Goal: Browse casually: Explore the website without a specific task or goal

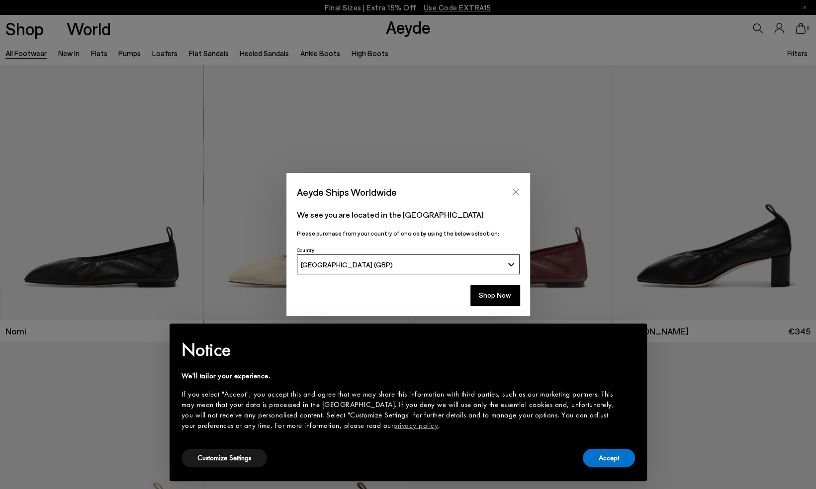
click at [515, 193] on icon "Close" at bounding box center [516, 192] width 8 height 8
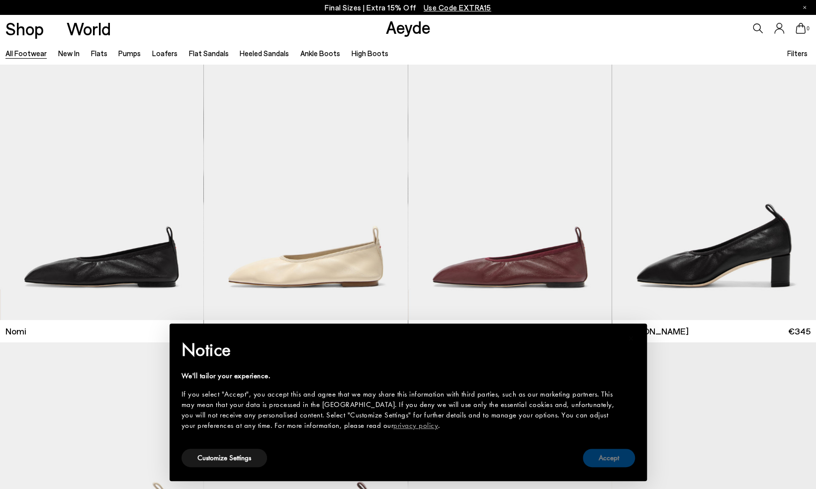
click at [603, 458] on button "Accept" at bounding box center [609, 458] width 52 height 18
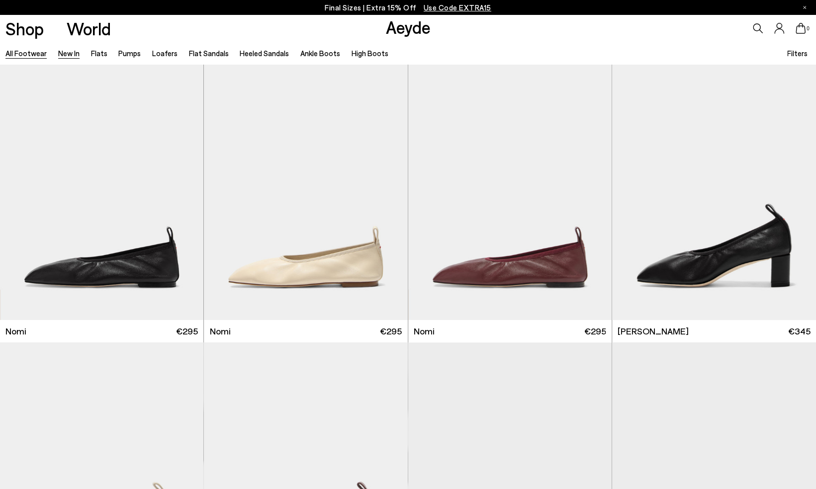
click at [67, 51] on link "New In" at bounding box center [68, 53] width 21 height 9
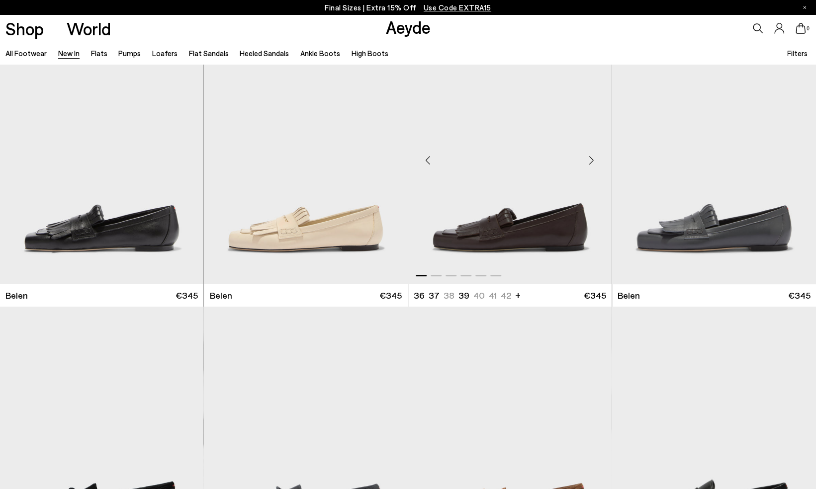
scroll to position [149, 0]
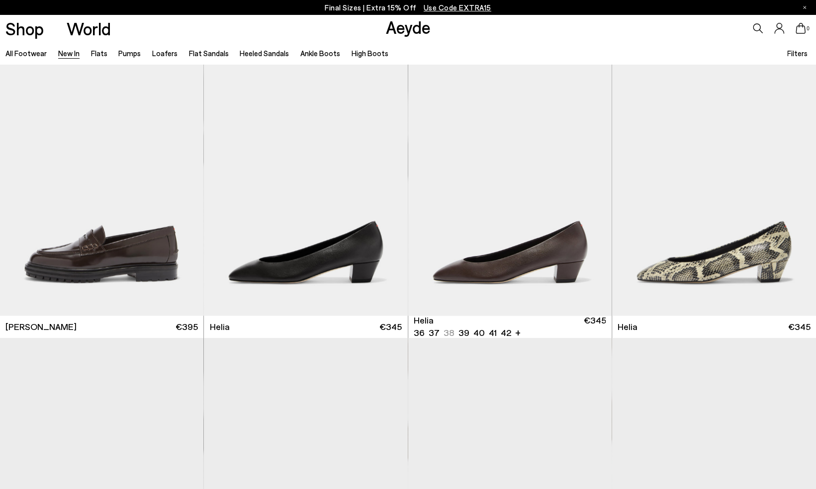
scroll to position [945, 0]
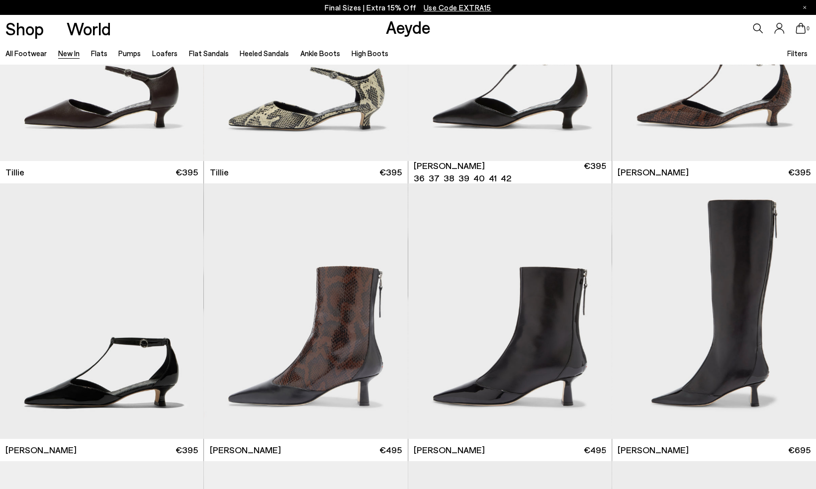
scroll to position [2388, 0]
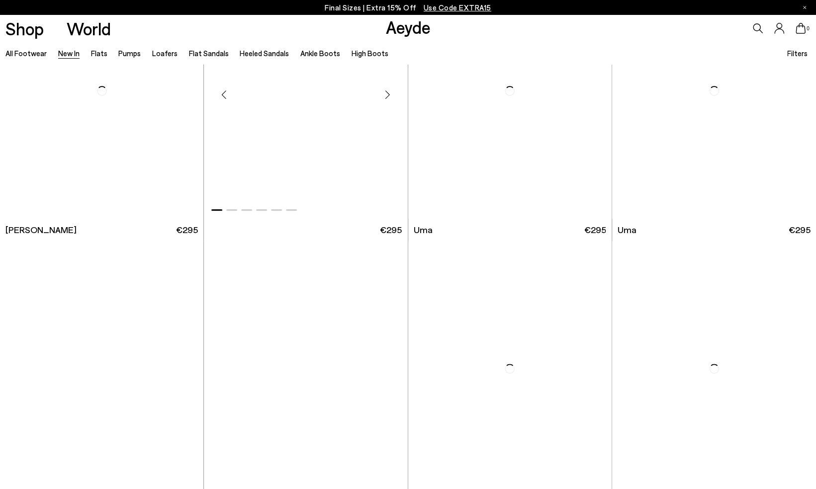
scroll to position [5223, 0]
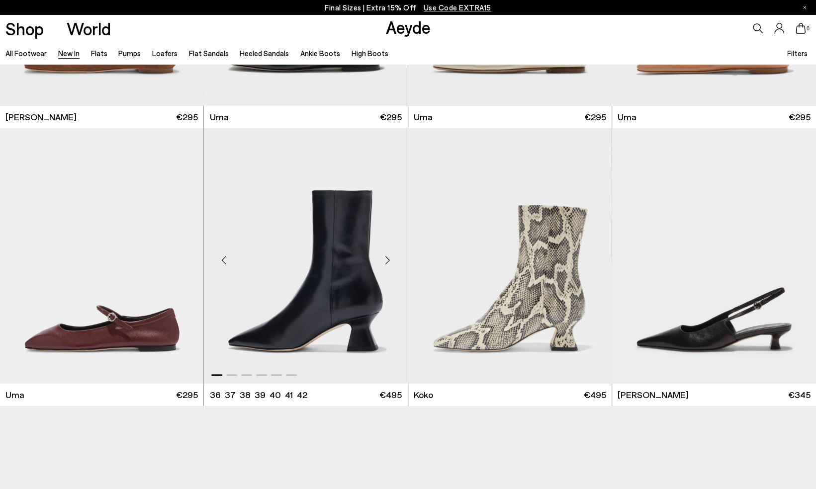
click at [392, 260] on div "Next slide" at bounding box center [388, 260] width 30 height 30
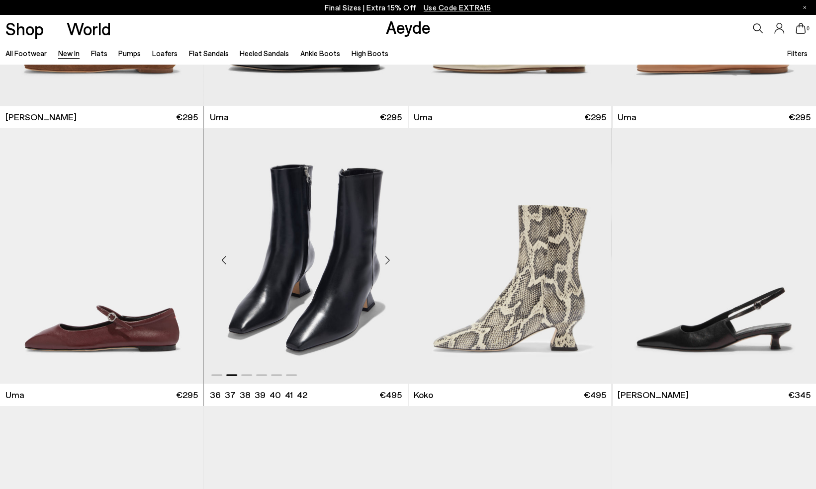
click at [392, 260] on div "Next slide" at bounding box center [388, 260] width 30 height 30
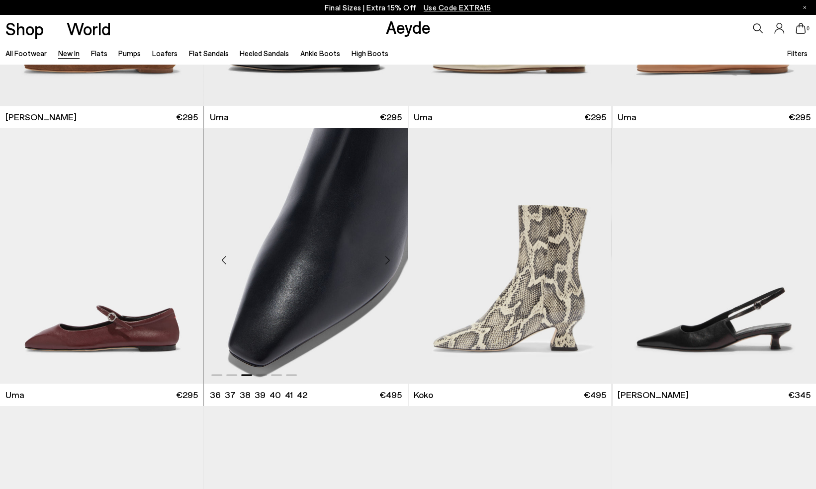
click at [392, 260] on div "Next slide" at bounding box center [388, 260] width 30 height 30
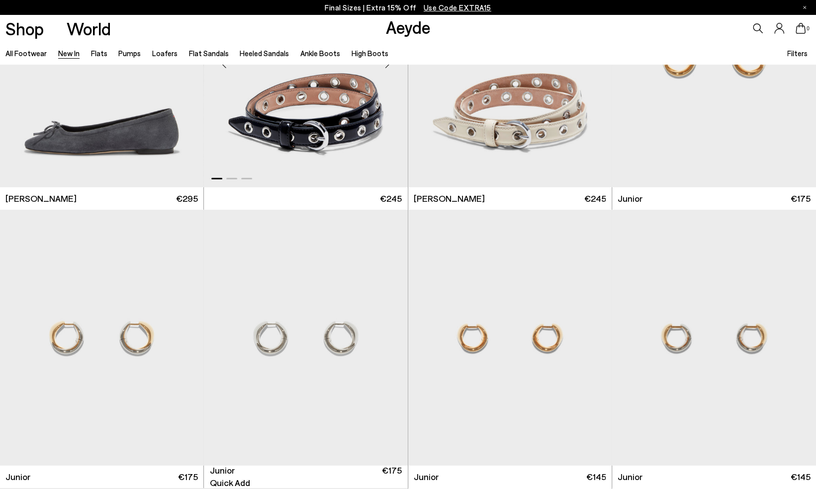
scroll to position [6815, 0]
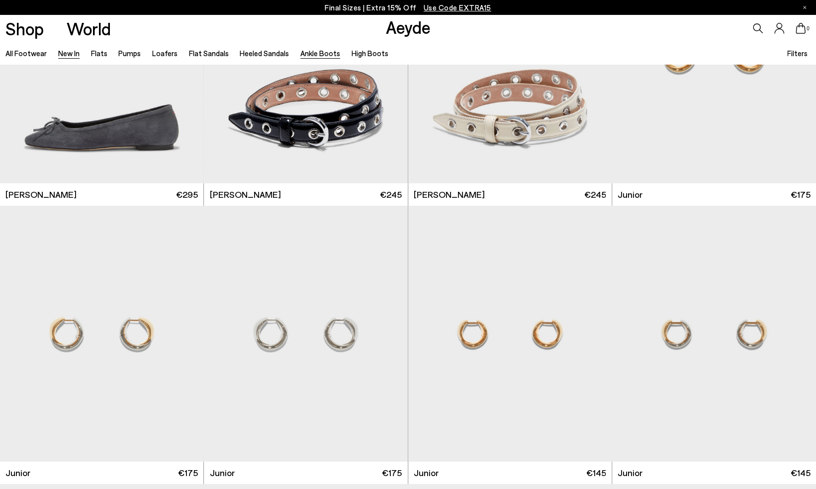
click at [318, 51] on link "Ankle Boots" at bounding box center [320, 53] width 40 height 9
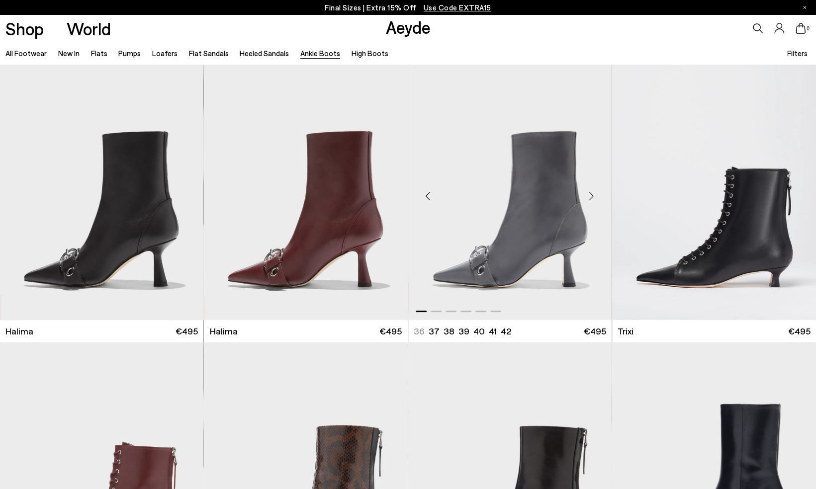
click at [594, 192] on div "Next slide" at bounding box center [592, 197] width 30 height 30
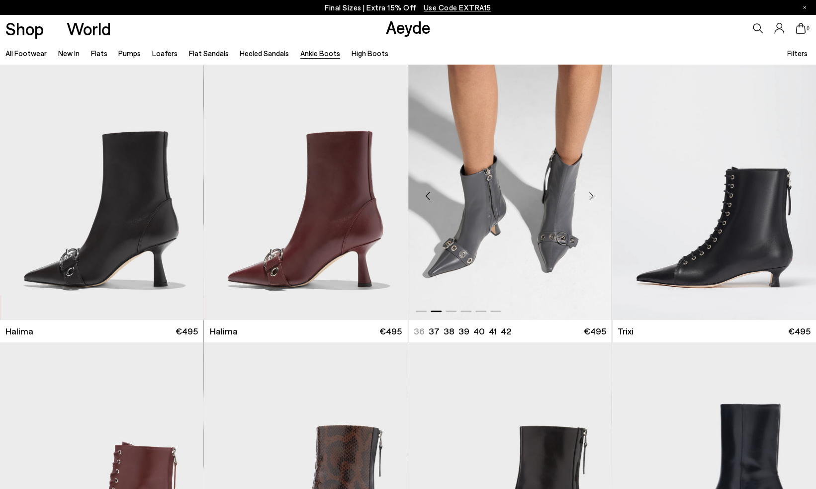
click at [594, 192] on div "Next slide" at bounding box center [592, 197] width 30 height 30
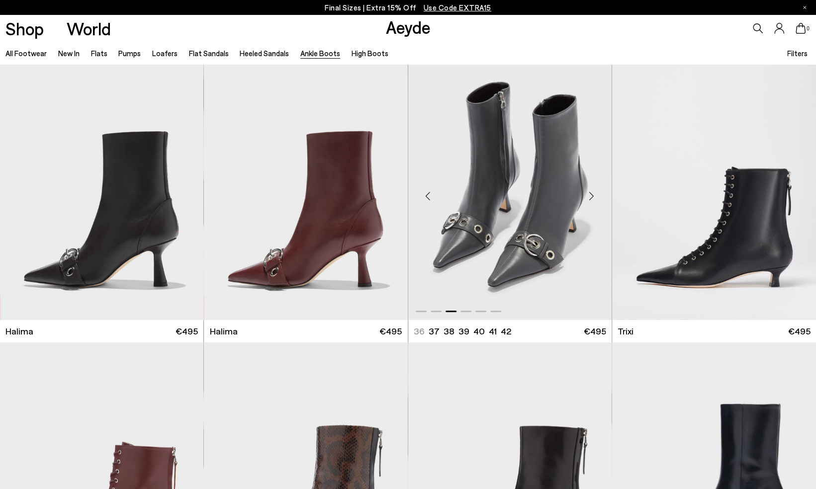
click at [594, 192] on div "Next slide" at bounding box center [592, 197] width 30 height 30
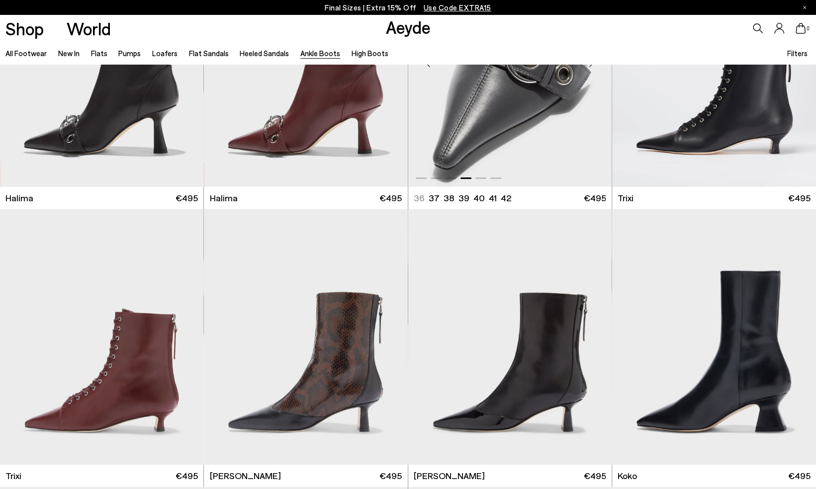
scroll to position [199, 0]
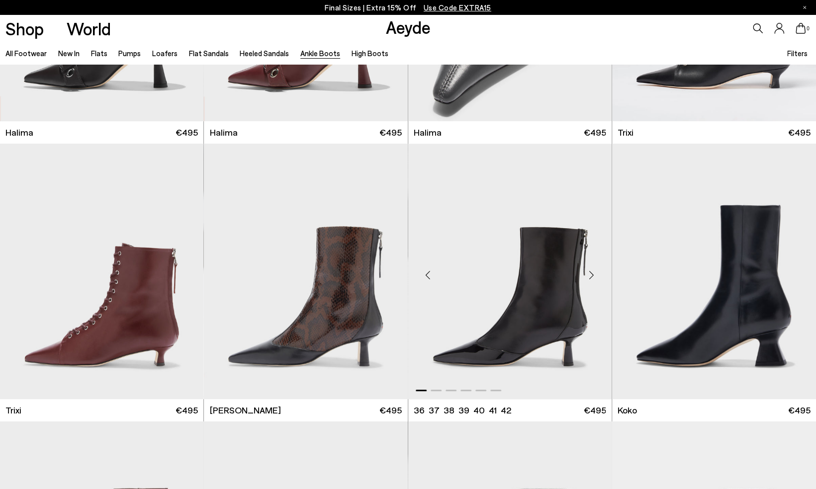
click at [592, 271] on div "Next slide" at bounding box center [592, 276] width 30 height 30
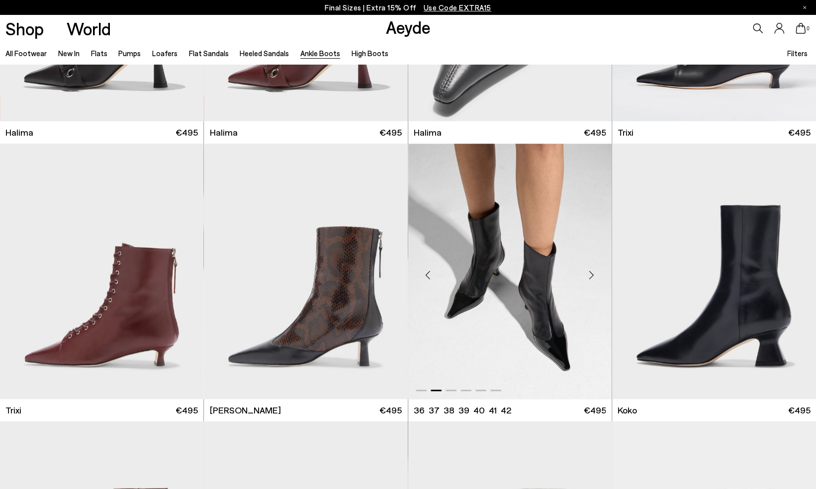
click at [592, 271] on div "Next slide" at bounding box center [592, 276] width 30 height 30
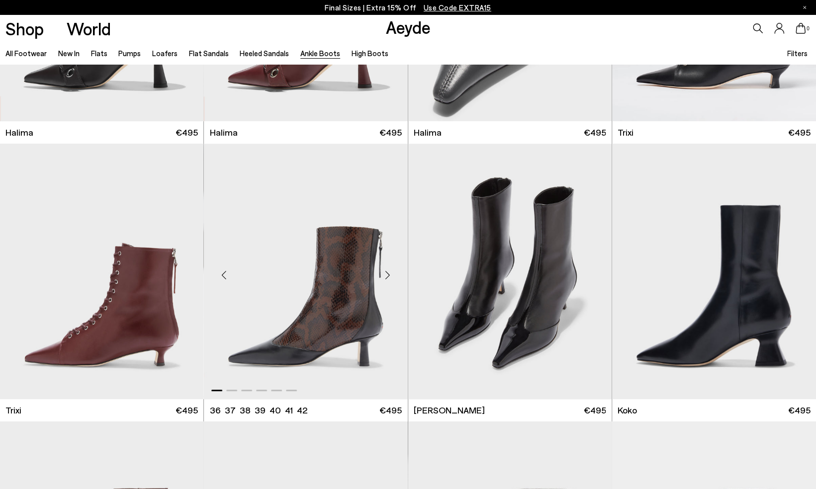
click at [384, 276] on div "Next slide" at bounding box center [388, 276] width 30 height 30
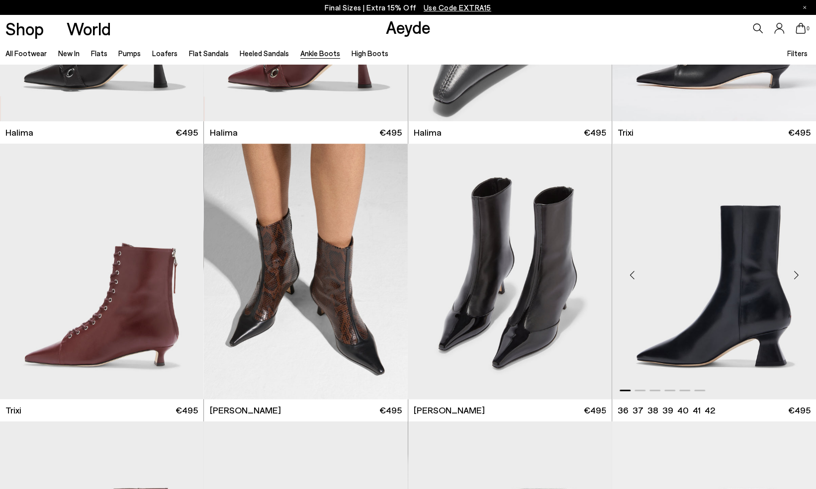
click at [793, 274] on div "Next slide" at bounding box center [796, 276] width 30 height 30
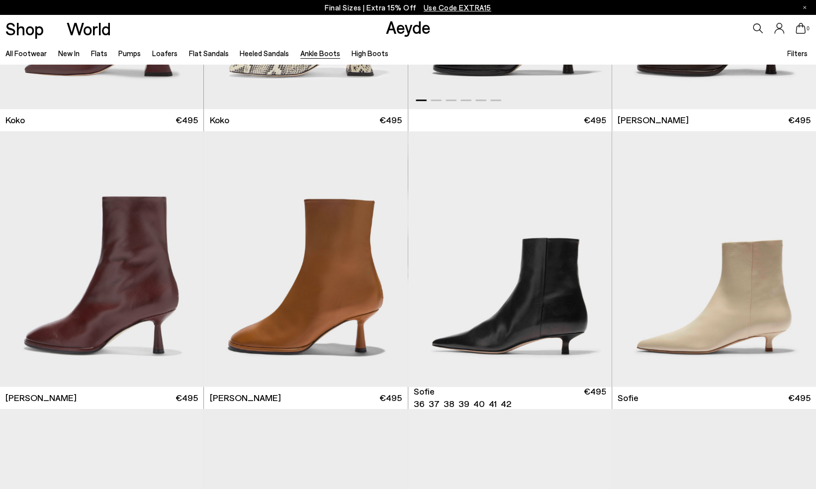
scroll to position [846, 0]
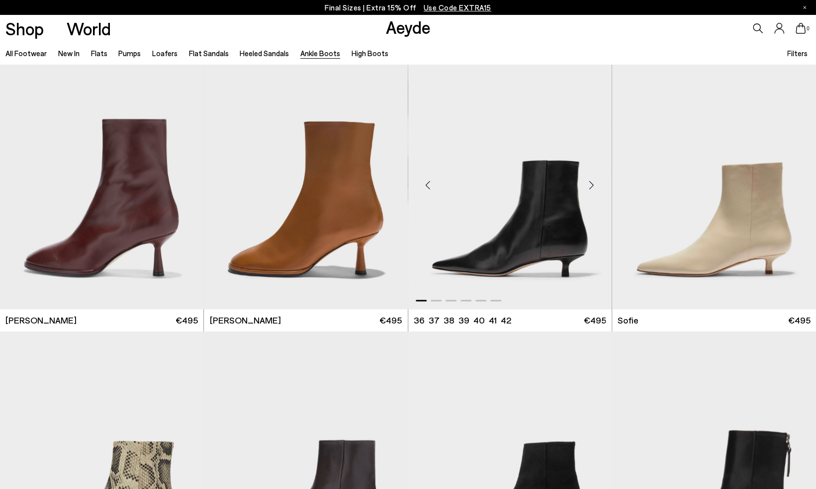
click at [590, 188] on div "Next slide" at bounding box center [592, 186] width 30 height 30
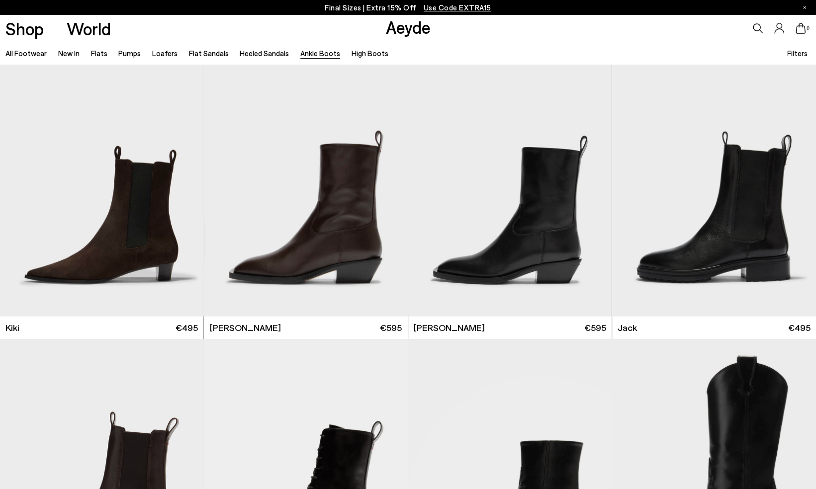
scroll to position [1478, 0]
